Goal: Task Accomplishment & Management: Complete application form

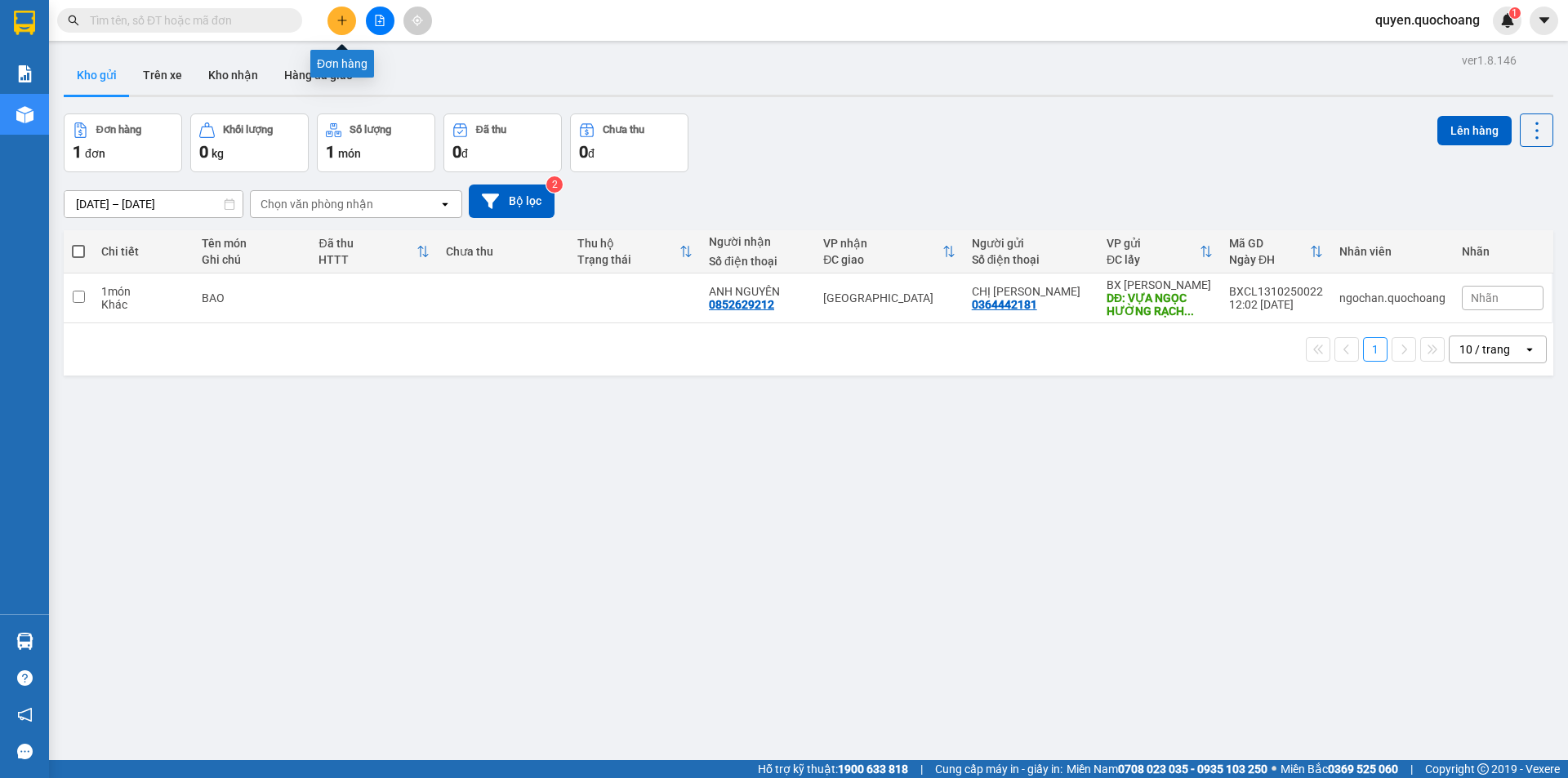
click at [350, 21] on button at bounding box center [342, 21] width 28 height 28
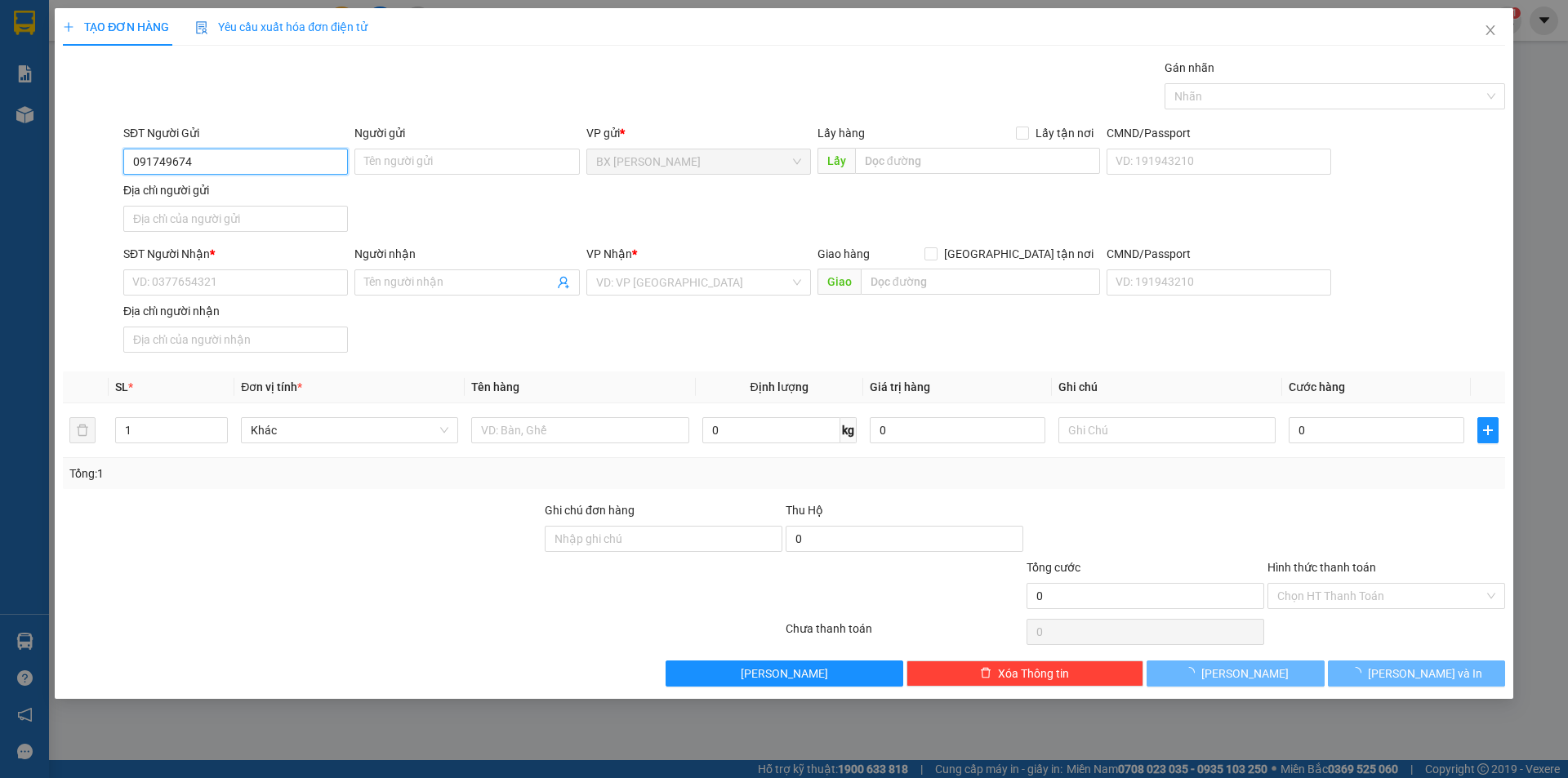
type input "0917496746"
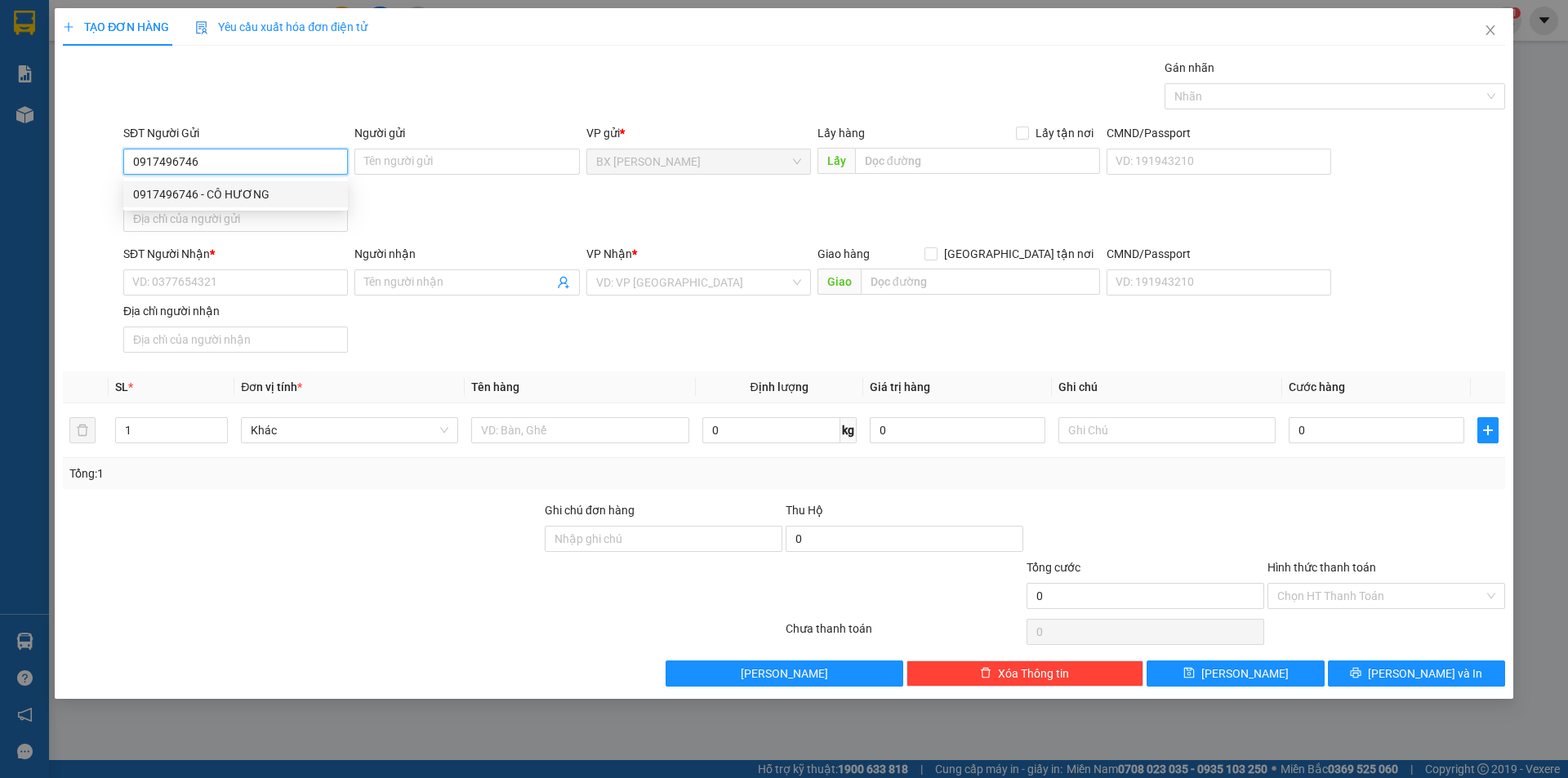
click at [275, 187] on div "0917496746 - CÔ HƯƠNG" at bounding box center [235, 194] width 205 height 18
type input "CÔ HƯƠNG"
type input "0917496746"
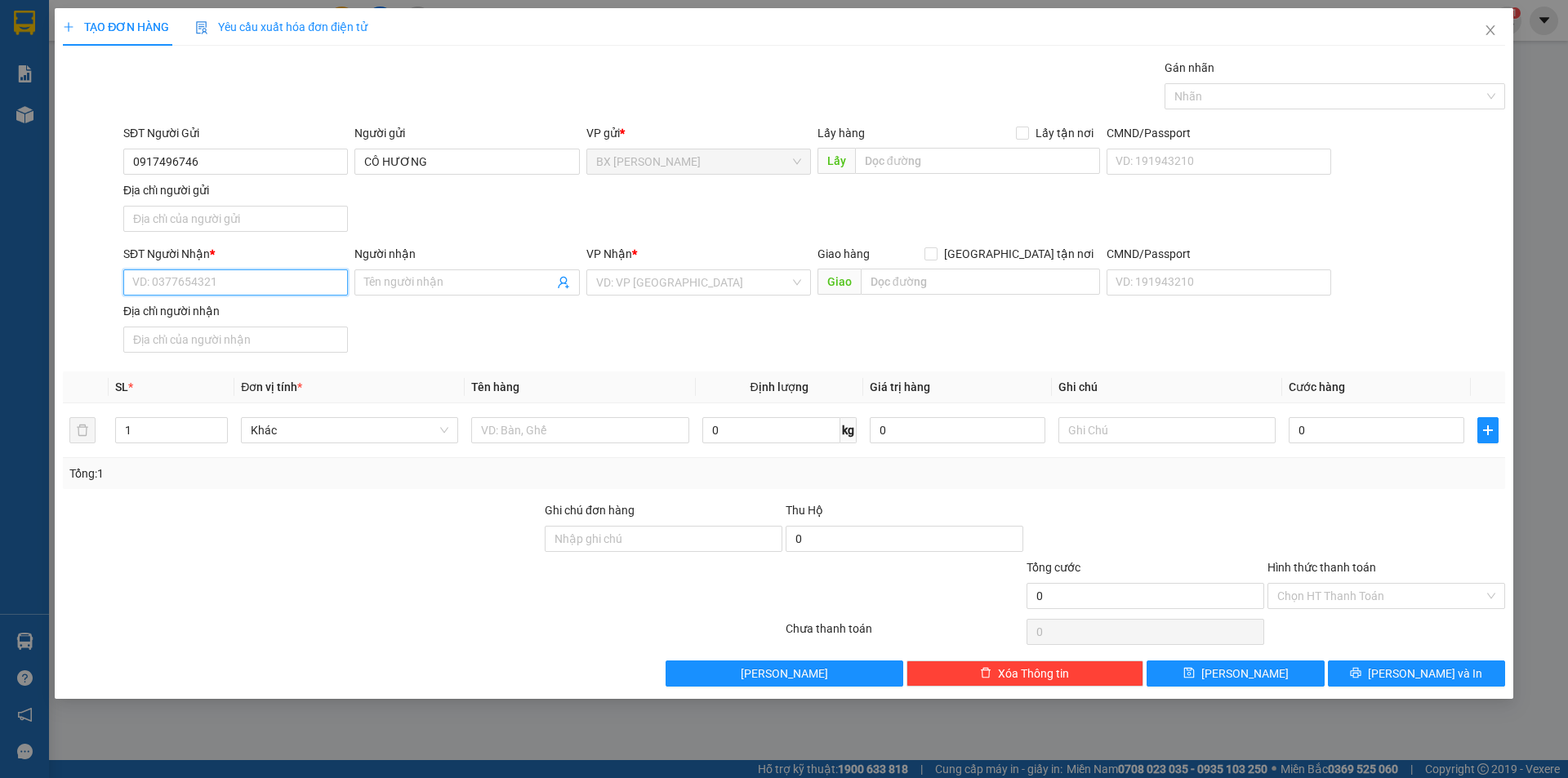
click at [288, 284] on input "SĐT Người Nhận *" at bounding box center [235, 282] width 224 height 26
type input "0907678664"
click at [284, 317] on div "0907678664 - CHỊ AN" at bounding box center [235, 315] width 205 height 18
type input "CHỊ AN"
type input "0907678664"
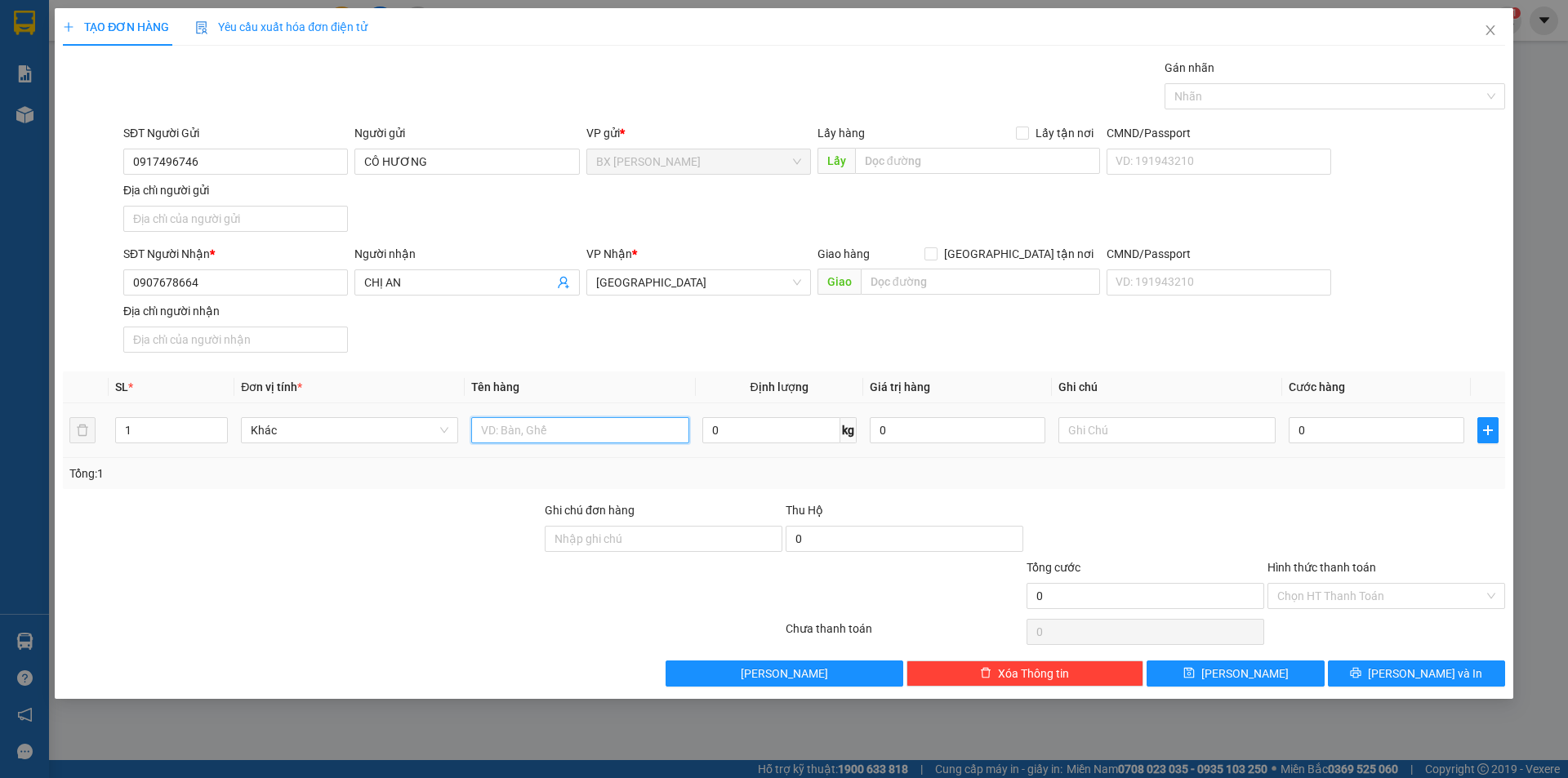
click at [515, 424] on input "text" at bounding box center [579, 430] width 217 height 26
drag, startPoint x: 272, startPoint y: 426, endPoint x: 153, endPoint y: 423, distance: 119.0
click at [153, 423] on tr "1 Khác thùng 0 kg 0 0" at bounding box center [784, 431] width 1442 height 55
type input "THÙNG"
click at [948, 146] on div "Lấy hàng Lấy tận nơi" at bounding box center [959, 135] width 283 height 24
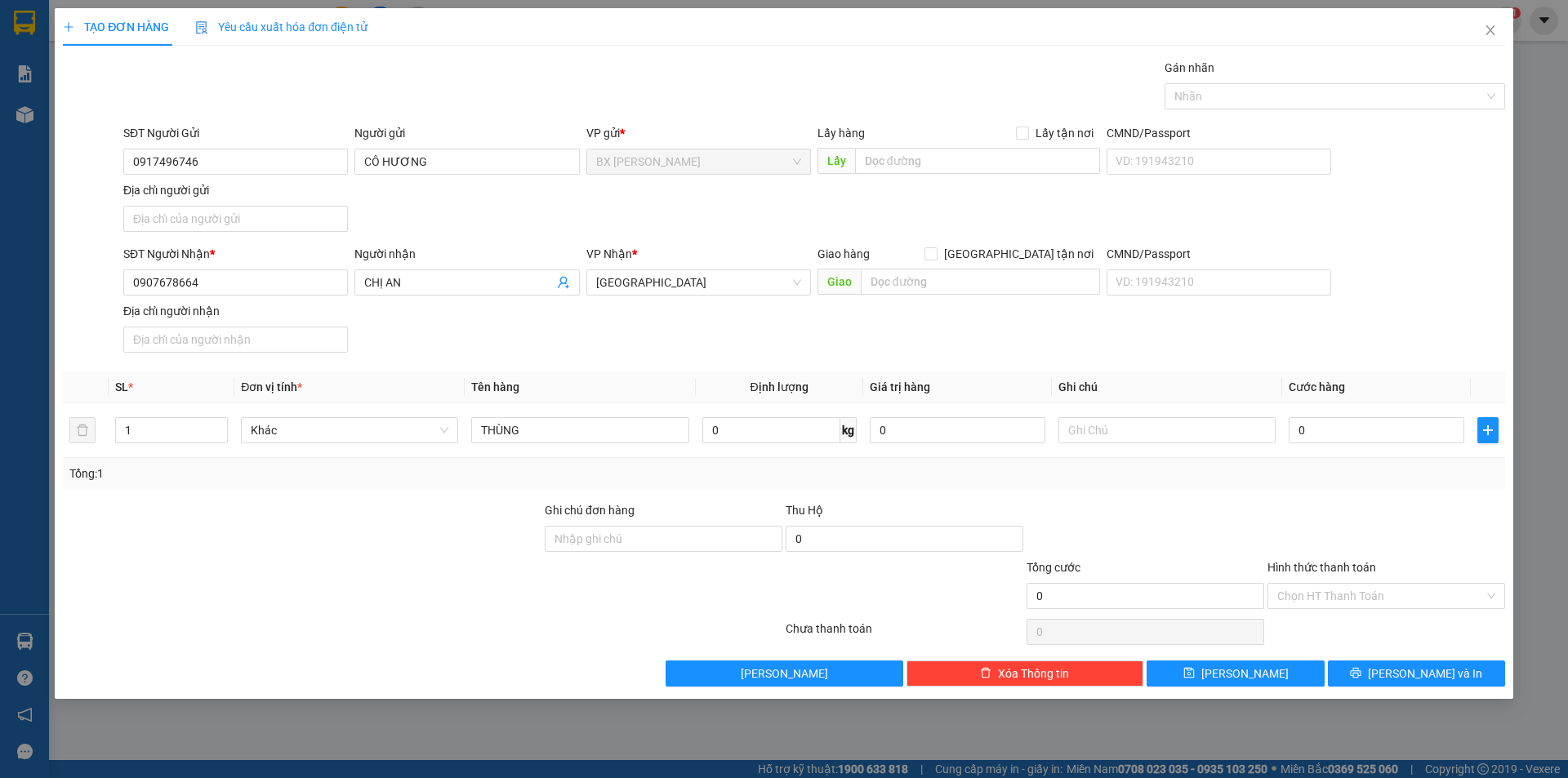
click at [959, 147] on div "Lấy hàng Lấy tận nơi" at bounding box center [959, 135] width 283 height 24
click at [959, 165] on input "text" at bounding box center [978, 160] width 245 height 26
type input "VỰA XOÀI HƯƠNG"
click at [1411, 670] on span "[PERSON_NAME] và In" at bounding box center [1426, 674] width 115 height 18
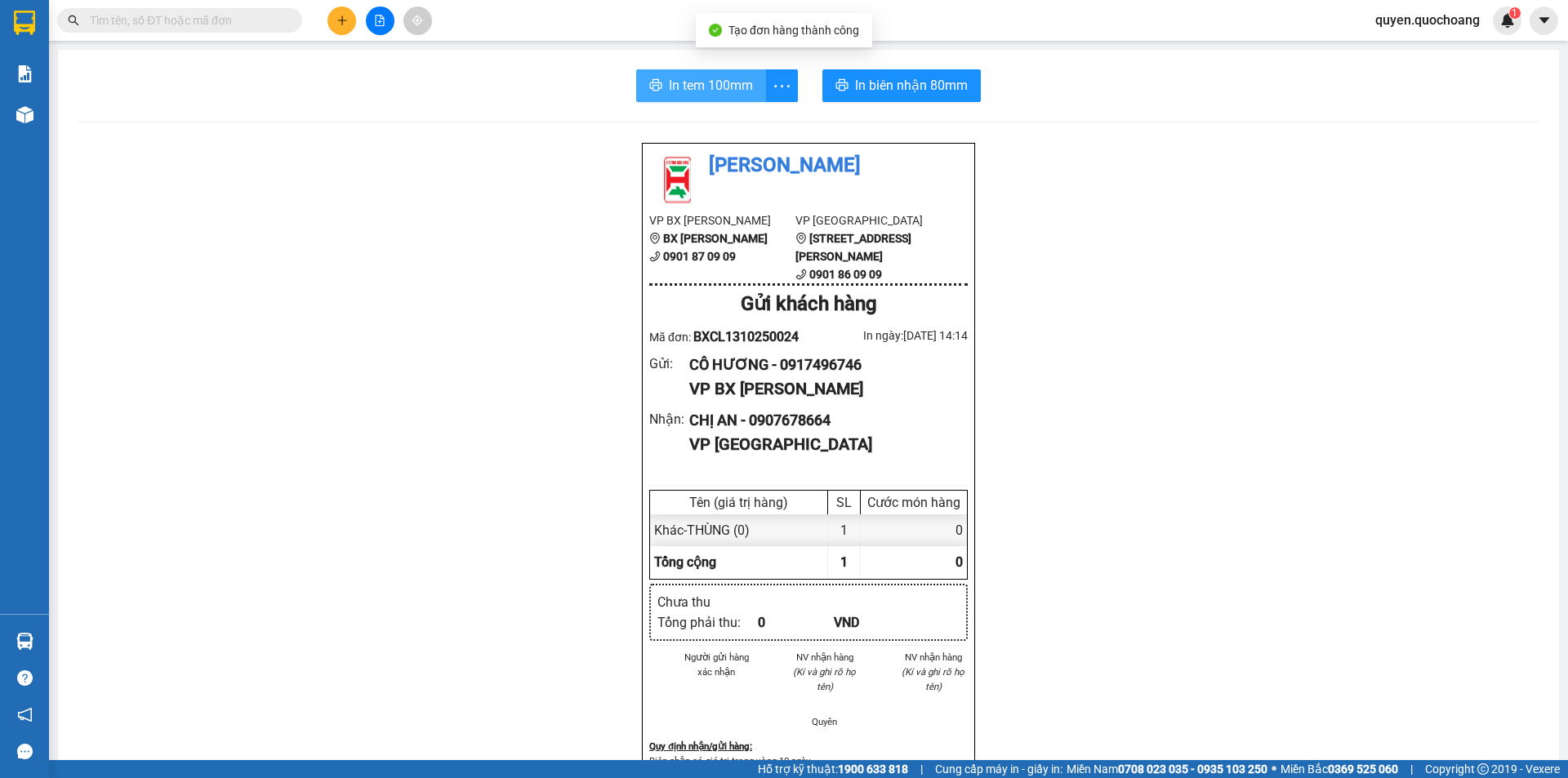
click at [706, 83] on span "In tem 100mm" at bounding box center [711, 85] width 84 height 21
